Goal: Information Seeking & Learning: Check status

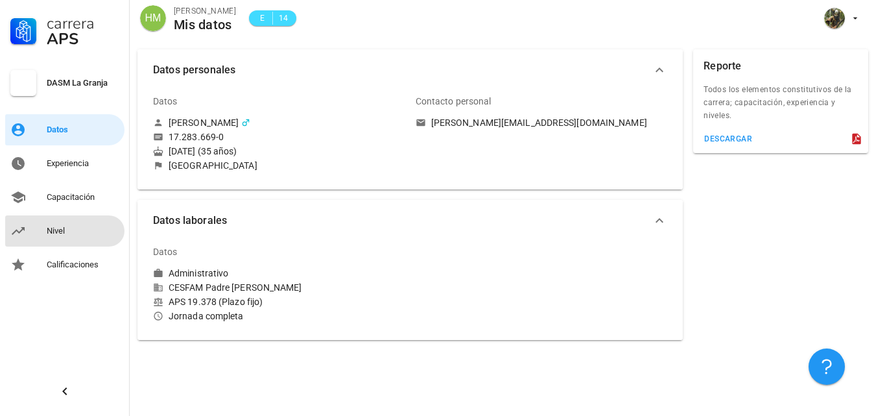
click at [55, 230] on div "Nivel" at bounding box center [83, 231] width 73 height 10
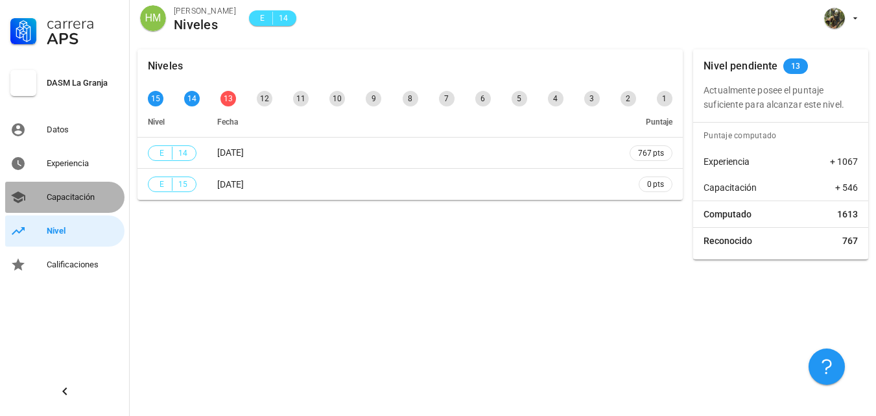
click at [84, 204] on div "Capacitación" at bounding box center [83, 197] width 73 height 21
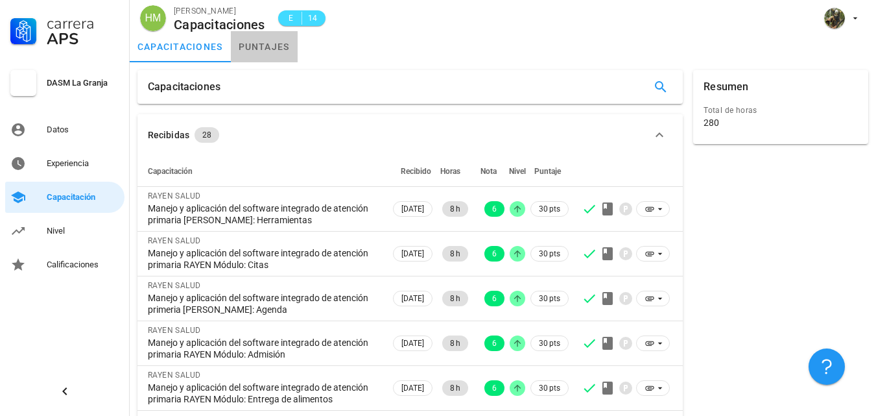
click at [260, 51] on link "puntajes" at bounding box center [264, 46] width 67 height 31
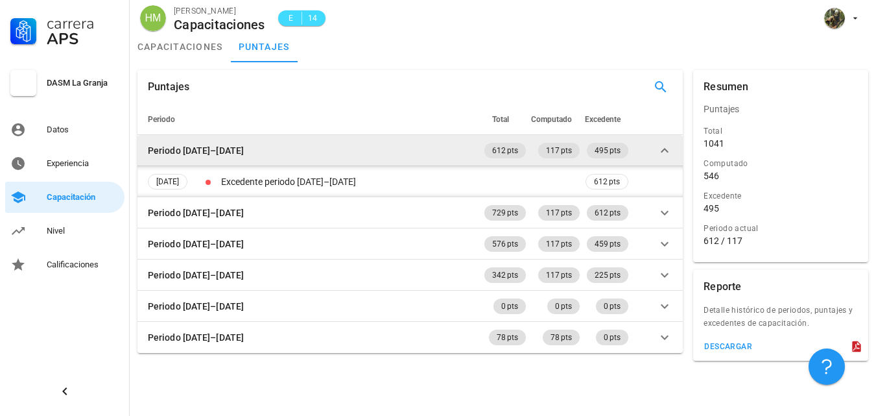
click at [268, 152] on td "Periodo 2025–2026" at bounding box center [309, 150] width 344 height 31
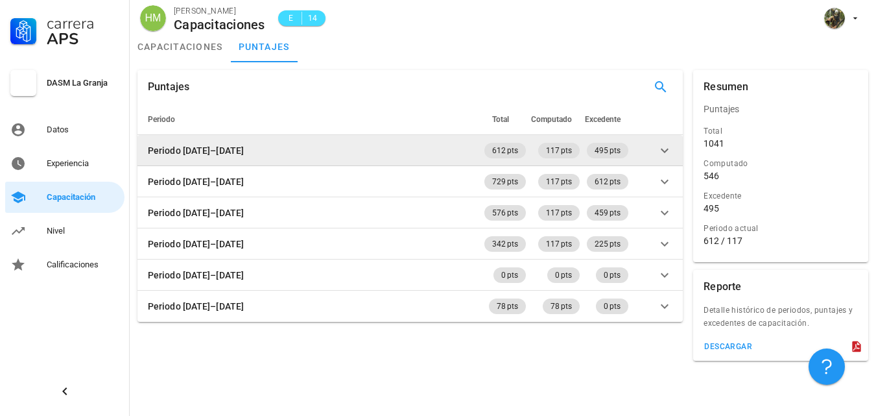
click at [268, 152] on td "Periodo 2025–2026" at bounding box center [309, 150] width 344 height 31
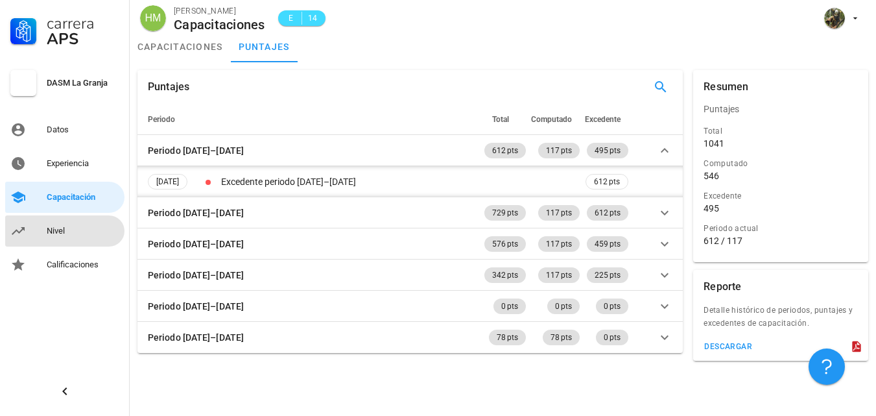
click at [64, 240] on div "Nivel" at bounding box center [83, 230] width 73 height 21
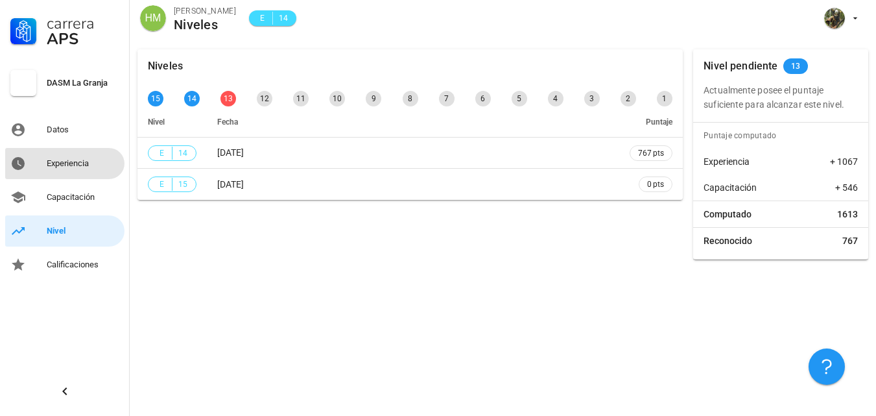
click at [84, 168] on div "Experiencia" at bounding box center [83, 163] width 73 height 10
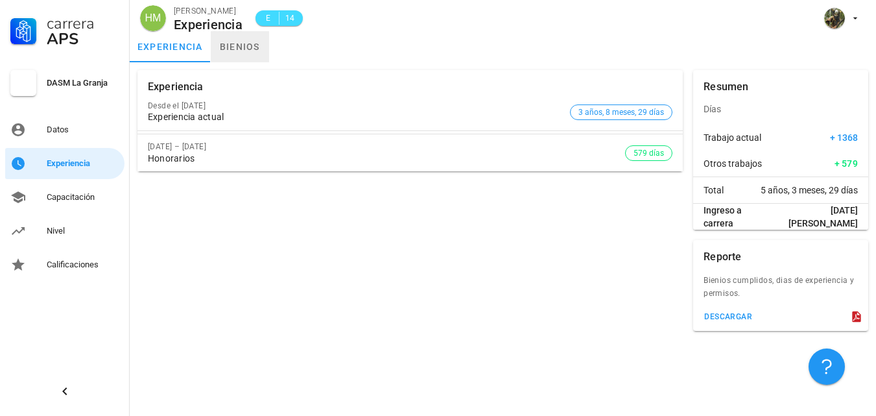
click at [248, 46] on link "bienios" at bounding box center [240, 46] width 58 height 31
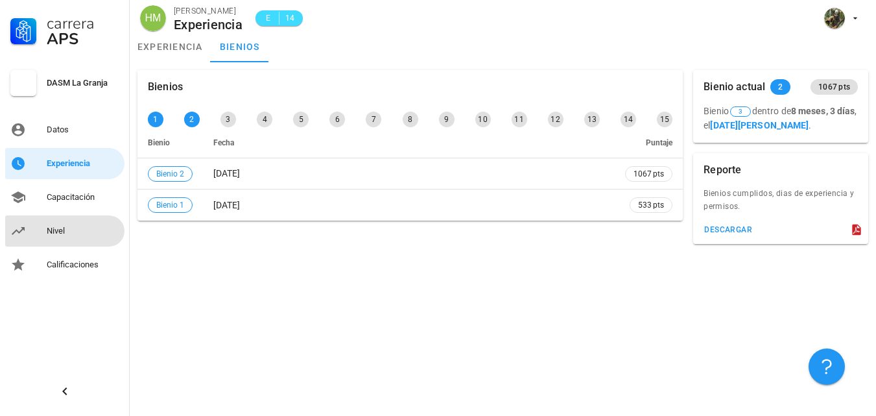
click at [63, 234] on div "Nivel" at bounding box center [83, 231] width 73 height 10
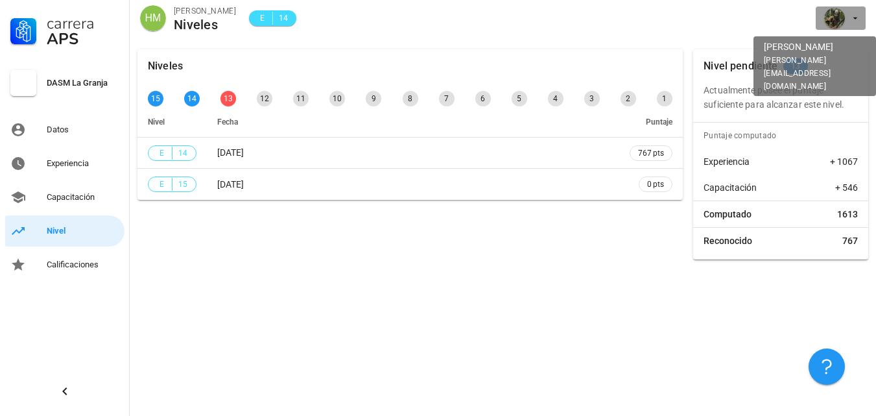
click at [842, 29] on button "button" at bounding box center [841, 17] width 50 height 23
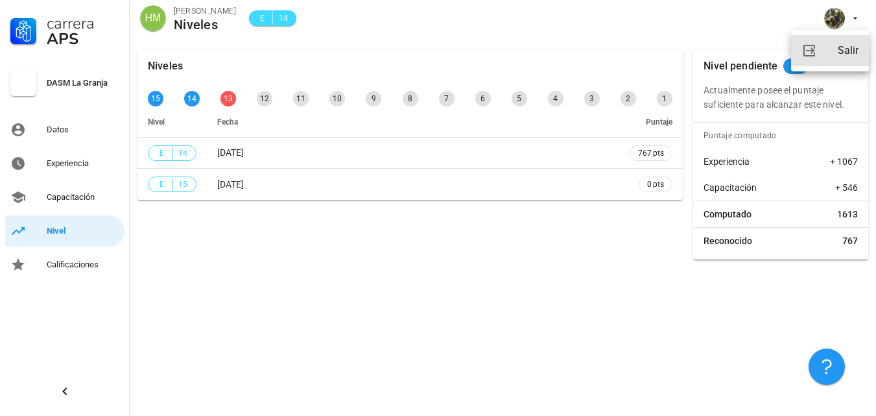
click at [824, 52] on link "Salir" at bounding box center [830, 50] width 78 height 31
